Goal: Transaction & Acquisition: Purchase product/service

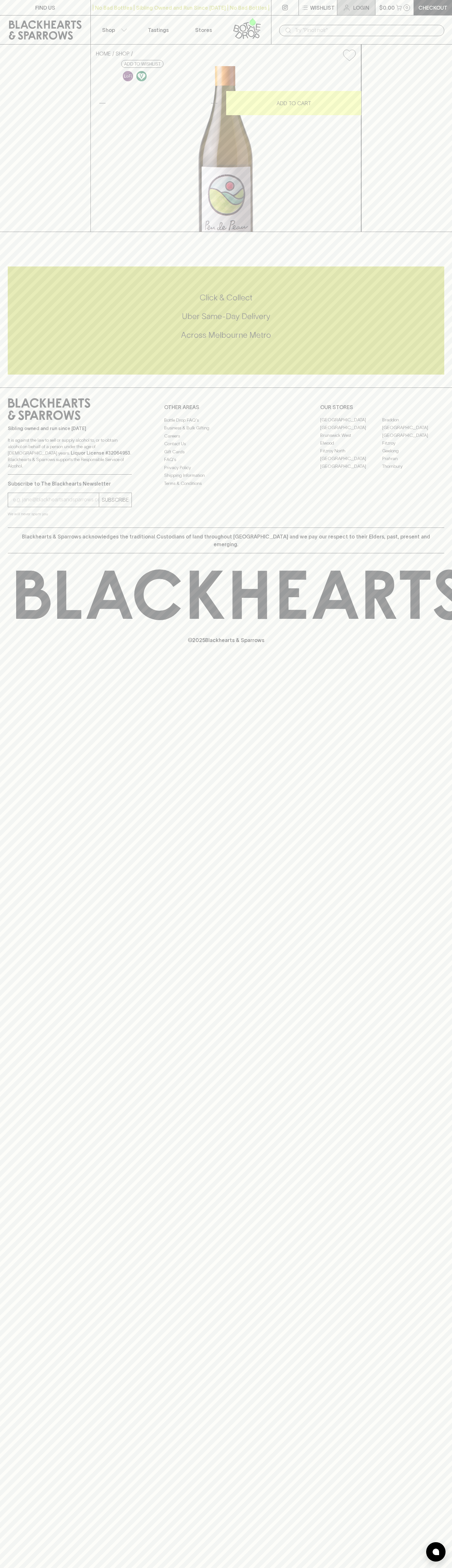
click at [375, 2] on link "Login" at bounding box center [356, 7] width 38 height 15
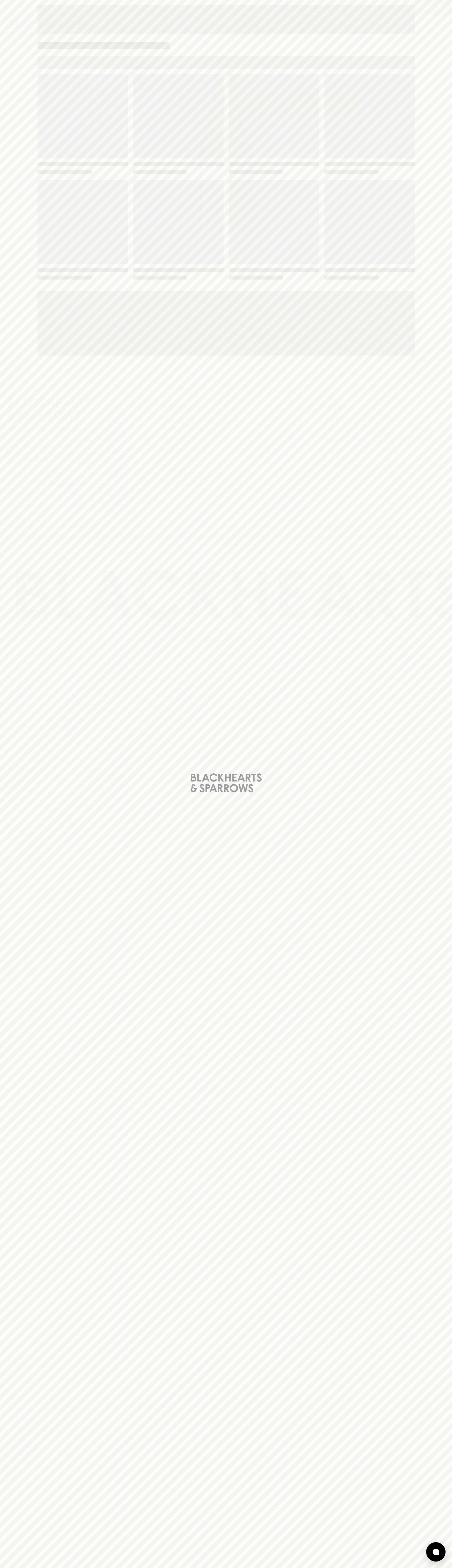
click at [438, 1050] on div "Loading" at bounding box center [226, 784] width 452 height 1568
click at [275, 1567] on html "FIND US | No Bad Bottles | Sibling Owned and Run Since [DATE] | No Bad Bottles …" at bounding box center [226, 784] width 452 height 1568
click at [32, 1496] on div "Loading" at bounding box center [226, 784] width 452 height 1568
